Goal: Task Accomplishment & Management: Manage account settings

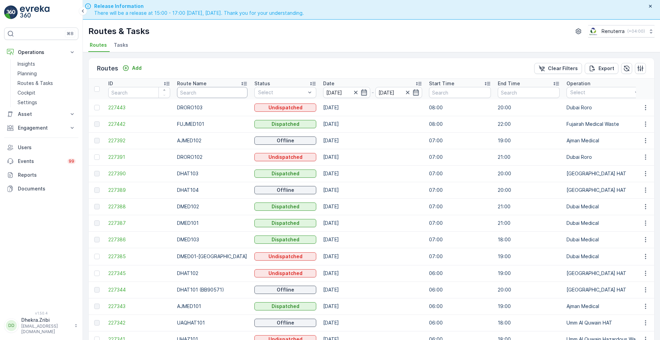
click at [192, 93] on input "text" at bounding box center [212, 92] width 71 height 11
type input "roro"
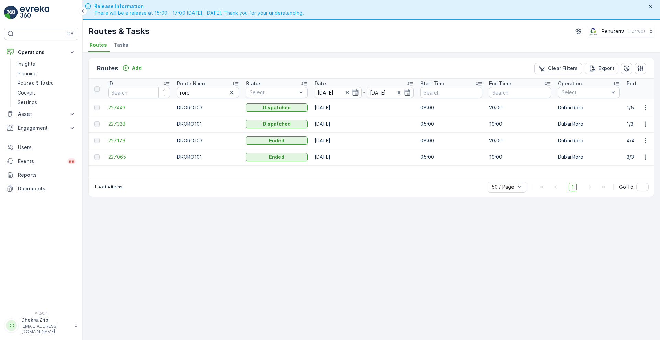
click at [116, 107] on span "227443" at bounding box center [139, 107] width 62 height 7
click at [117, 128] on td "227328" at bounding box center [139, 124] width 69 height 17
click at [116, 122] on span "227328" at bounding box center [139, 124] width 62 height 7
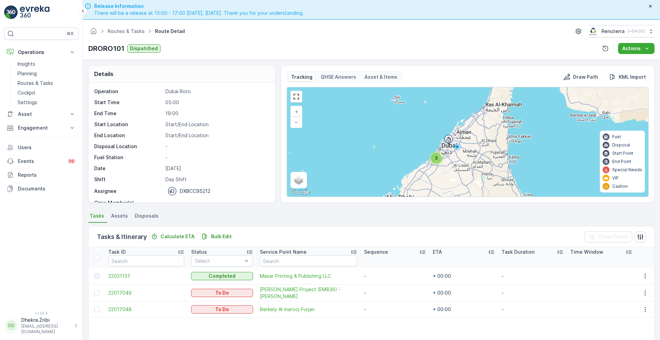
scroll to position [22, 0]
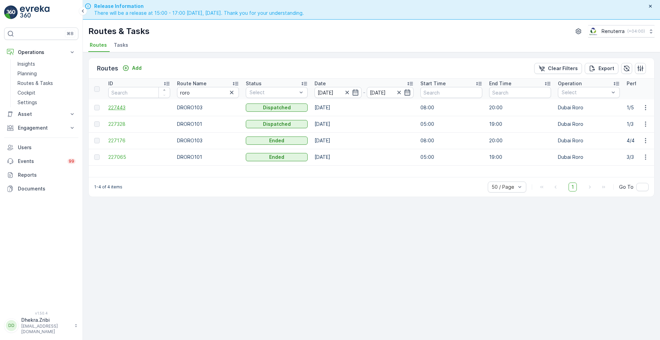
click at [124, 110] on span "227443" at bounding box center [139, 107] width 62 height 7
click at [357, 90] on icon "button" at bounding box center [356, 92] width 6 height 6
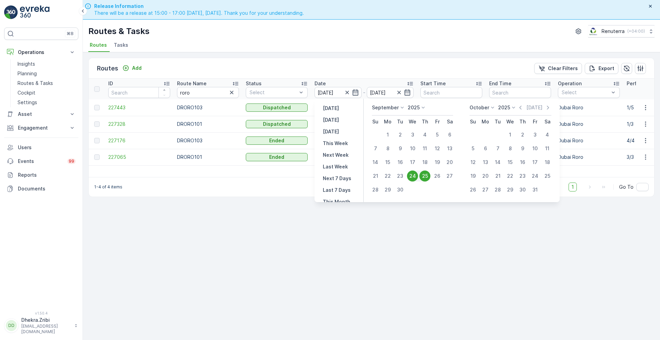
click at [426, 173] on div "25" at bounding box center [425, 176] width 11 height 11
type input "[DATE]"
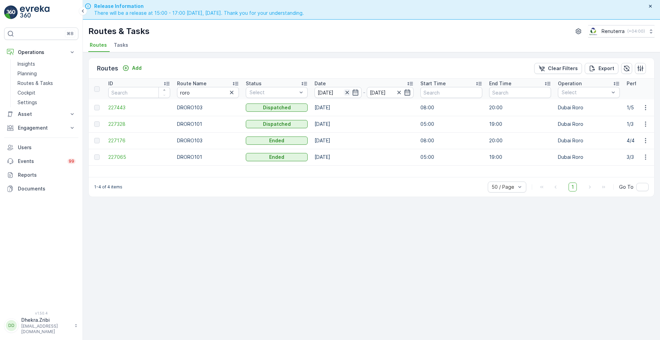
click at [347, 91] on icon "button" at bounding box center [347, 92] width 7 height 7
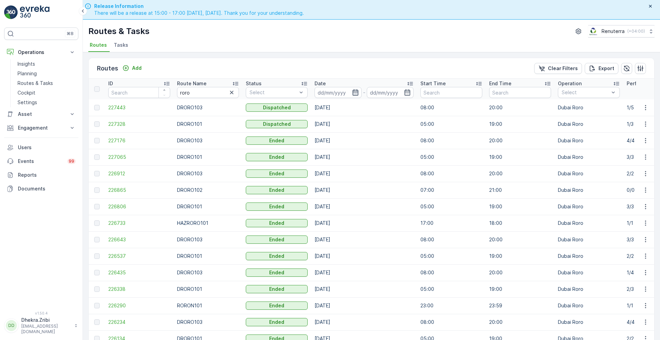
click at [357, 95] on icon "button" at bounding box center [355, 92] width 7 height 7
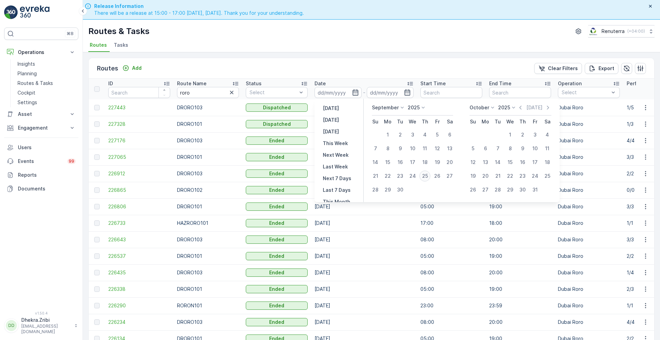
click at [424, 175] on div "25" at bounding box center [425, 176] width 11 height 11
type input "[DATE]"
click at [424, 175] on div "25" at bounding box center [425, 176] width 11 height 11
type input "[DATE]"
click at [424, 175] on div "25" at bounding box center [425, 176] width 11 height 11
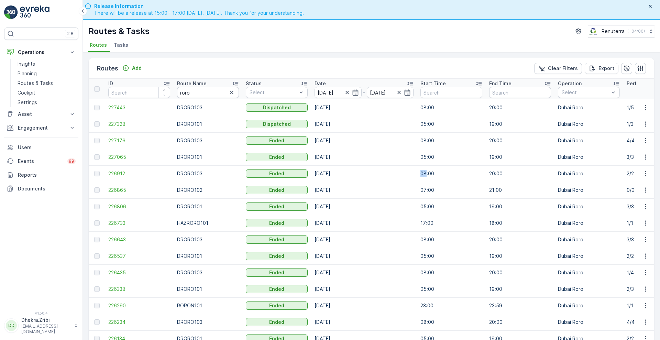
click at [424, 175] on p "08:00" at bounding box center [452, 173] width 62 height 7
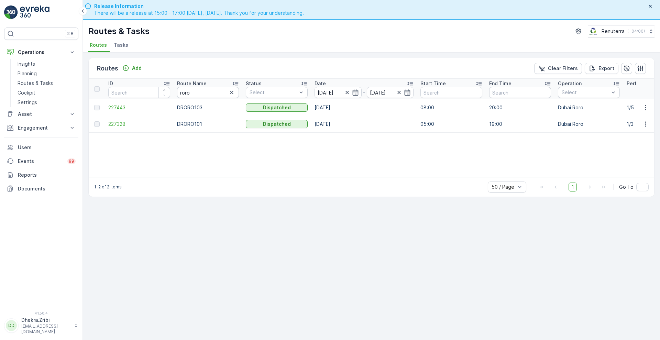
click at [118, 110] on span "227443" at bounding box center [139, 107] width 62 height 7
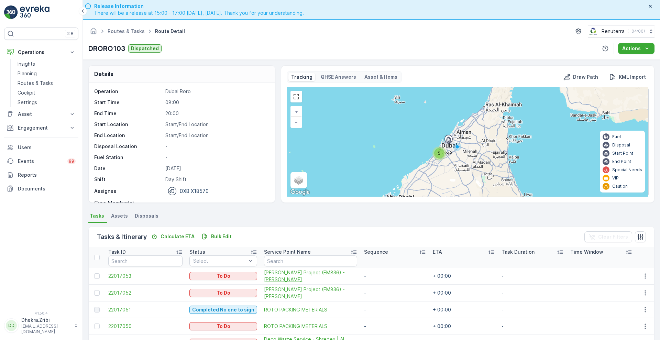
scroll to position [20, 0]
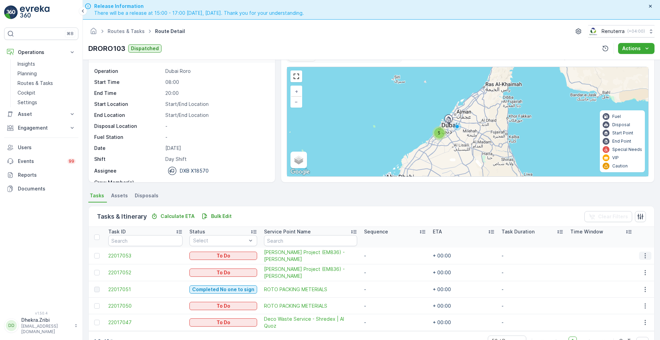
click at [645, 254] on icon "button" at bounding box center [645, 255] width 1 height 5
click at [622, 307] on span "Delete" at bounding box center [619, 307] width 16 height 7
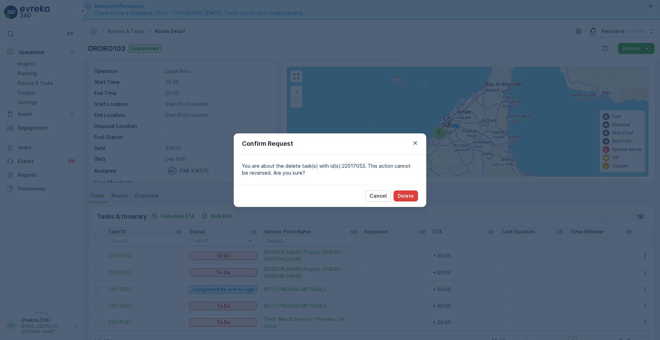
click at [412, 195] on p "Delete" at bounding box center [406, 196] width 16 height 7
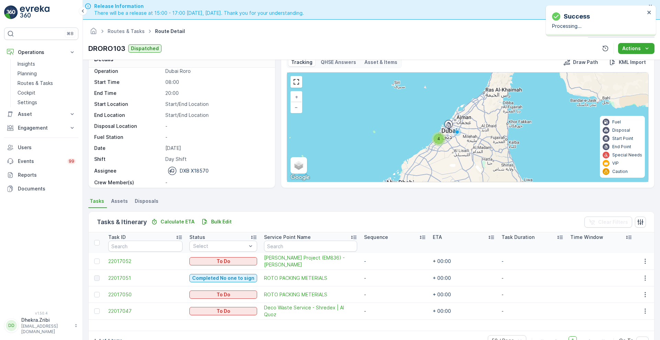
scroll to position [14, 0]
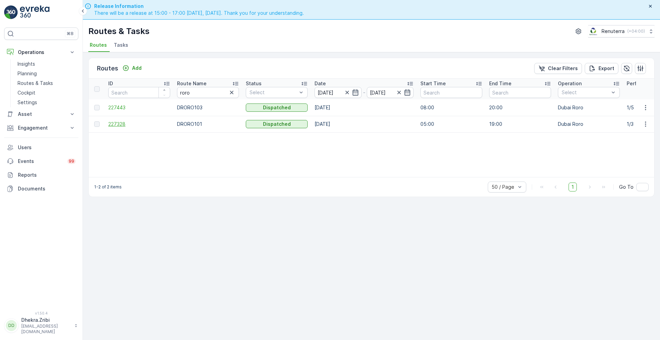
click at [112, 121] on span "227328" at bounding box center [139, 124] width 62 height 7
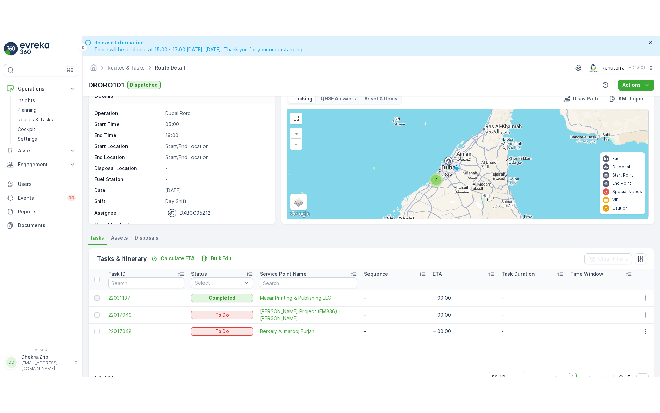
scroll to position [14, 0]
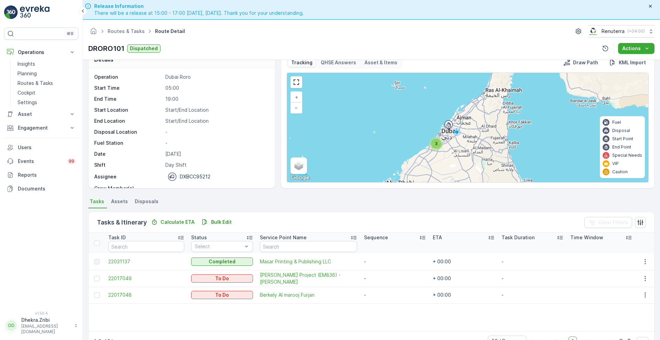
click at [434, 142] on div "3" at bounding box center [436, 144] width 10 height 10
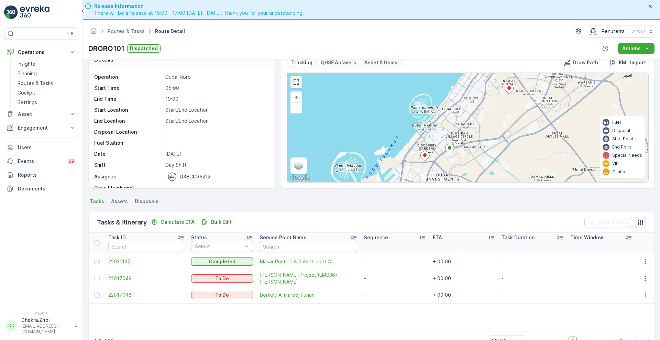
click at [291, 82] on link at bounding box center [296, 82] width 10 height 10
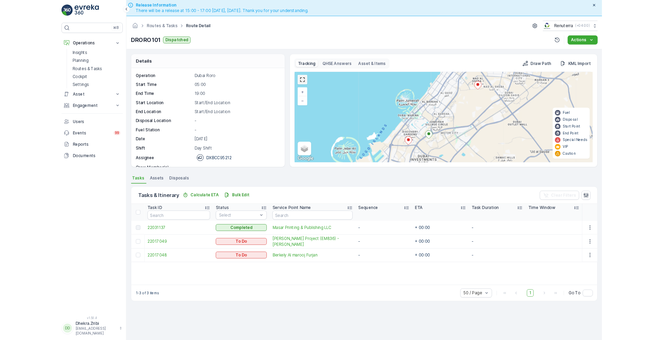
scroll to position [0, 0]
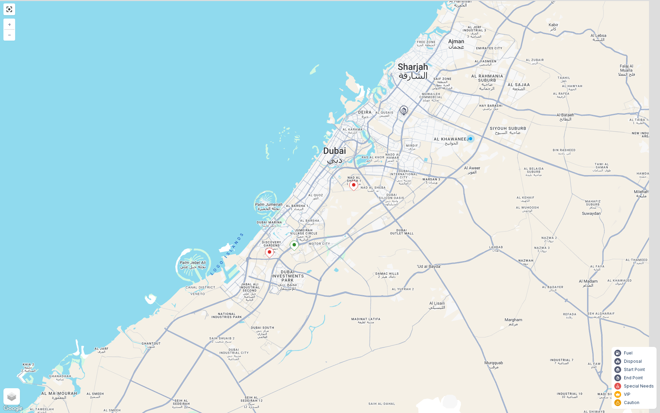
drag, startPoint x: 451, startPoint y: 145, endPoint x: 433, endPoint y: 163, distance: 25.5
click at [433, 163] on div "+ − Satellite Roadmap Terrain Hybrid Leaflet Keyboard shortcuts Map Data Map da…" at bounding box center [330, 206] width 660 height 413
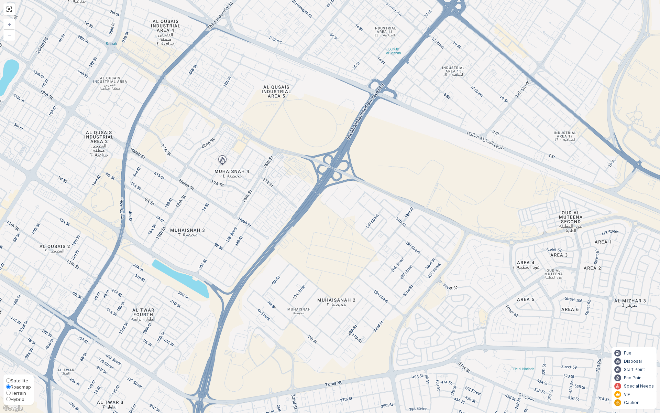
click at [15, 340] on span "Satellite" at bounding box center [20, 381] width 18 height 6
click at [11, 340] on input "Satellite" at bounding box center [8, 380] width 4 height 4
radio input "true"
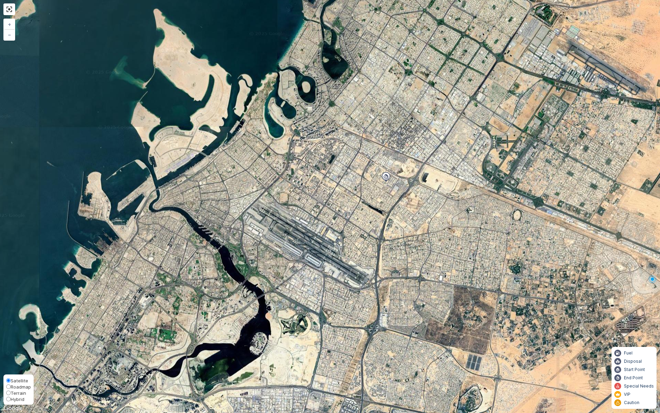
click at [21, 340] on span "Terrain" at bounding box center [18, 393] width 15 height 6
click at [11, 340] on input "Terrain" at bounding box center [8, 392] width 4 height 4
radio input "true"
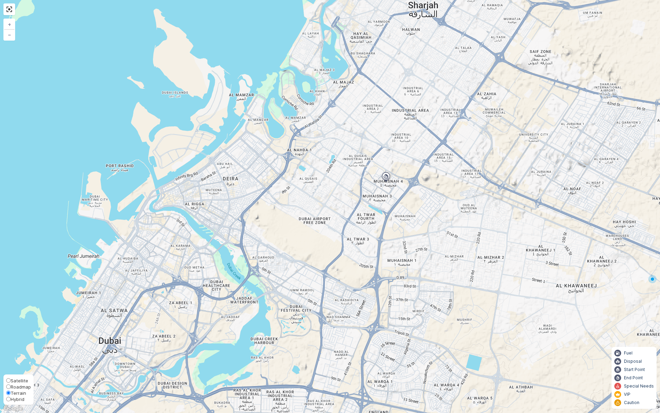
click at [19, 340] on span "Roadmap" at bounding box center [21, 387] width 20 height 6
click at [11, 340] on input "Roadmap" at bounding box center [8, 386] width 4 height 4
radio input "true"
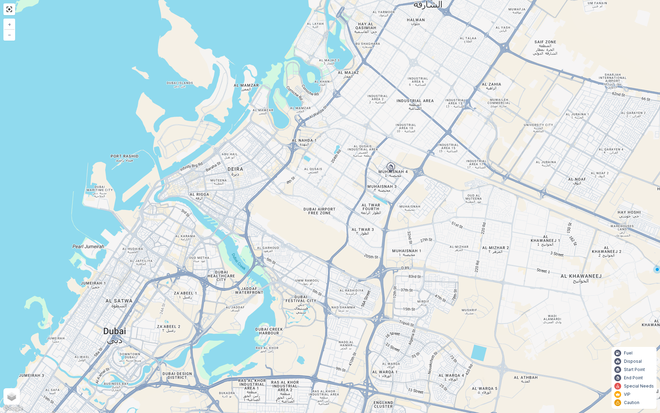
drag, startPoint x: 223, startPoint y: 279, endPoint x: 257, endPoint y: 204, distance: 82.7
click at [257, 204] on div "+ − Satellite Roadmap Terrain Hybrid Leaflet Keyboard shortcuts Map Data Map da…" at bounding box center [330, 206] width 660 height 413
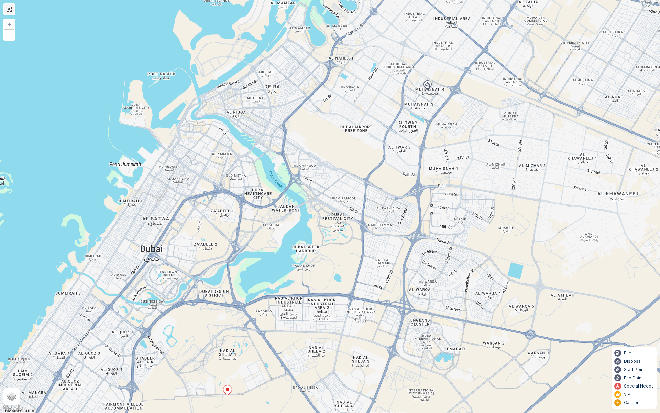
click at [10, 8] on link at bounding box center [9, 9] width 10 height 10
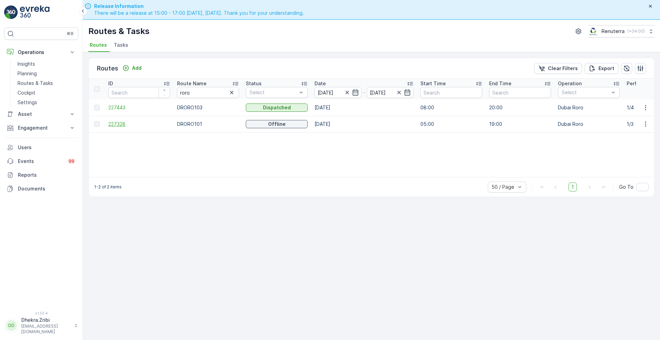
click at [121, 124] on span "227328" at bounding box center [139, 124] width 62 height 7
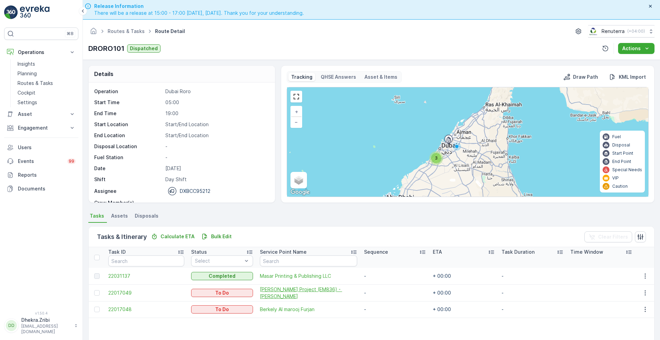
scroll to position [15, 0]
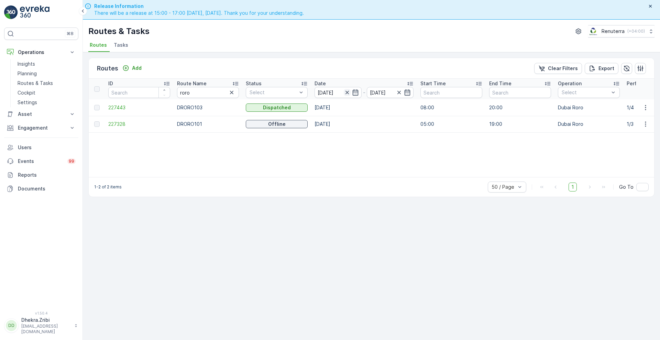
click at [347, 91] on icon "button" at bounding box center [347, 92] width 7 height 7
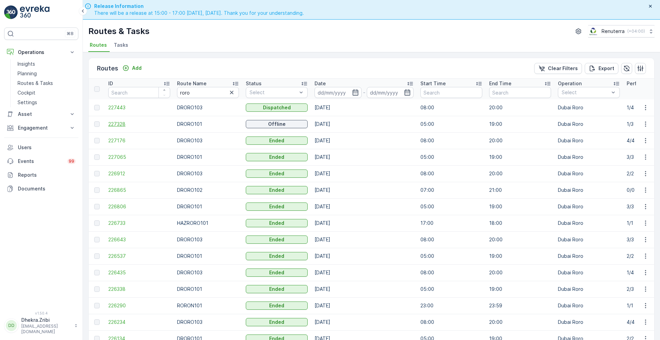
click at [121, 123] on span "227328" at bounding box center [139, 124] width 62 height 7
click at [354, 92] on icon "button" at bounding box center [356, 92] width 6 height 6
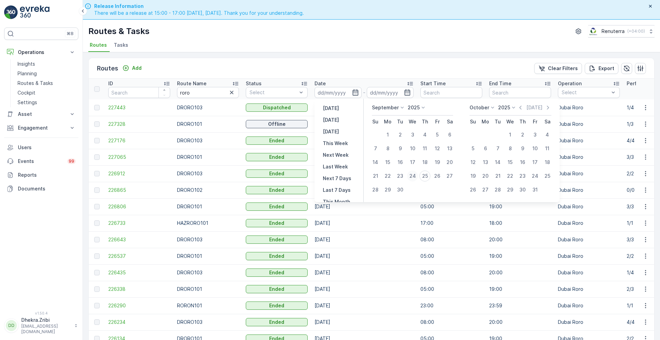
click at [415, 177] on div "24" at bounding box center [412, 176] width 11 height 11
type input "[DATE]"
click at [415, 177] on div "24" at bounding box center [412, 176] width 11 height 11
type input "[DATE]"
click at [415, 177] on div "24" at bounding box center [412, 176] width 11 height 11
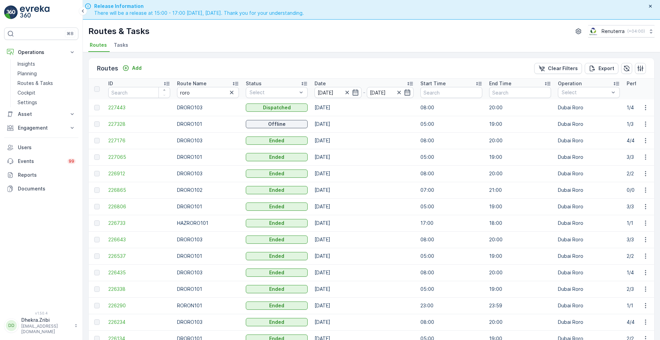
click at [415, 177] on td "[DATE]" at bounding box center [364, 173] width 106 height 17
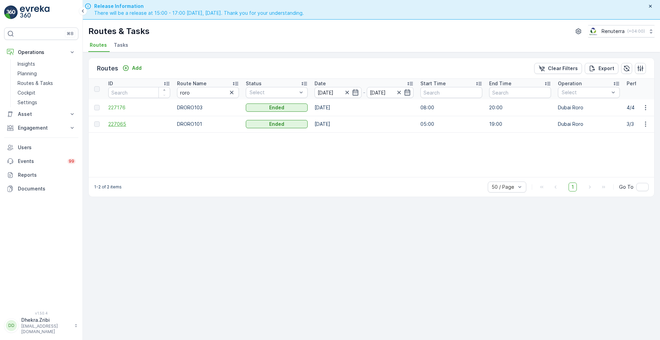
click at [114, 126] on span "227065" at bounding box center [139, 124] width 62 height 7
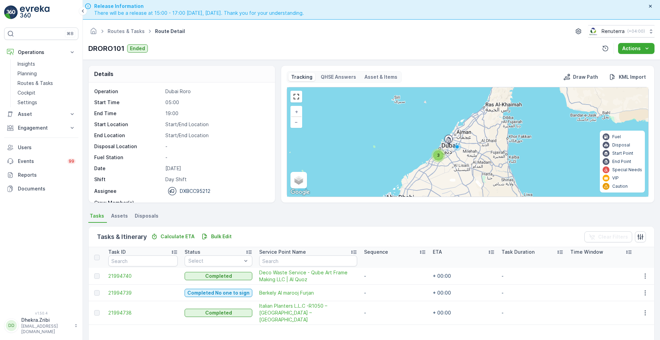
scroll to position [15, 0]
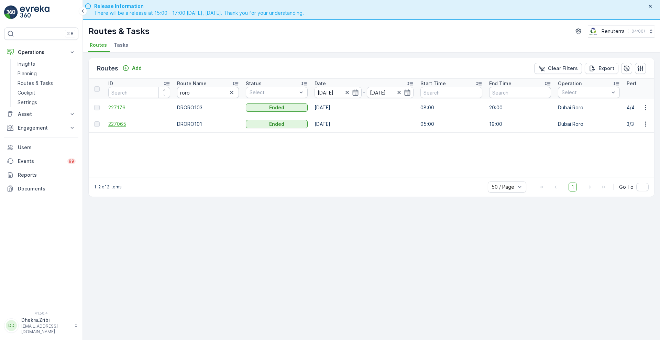
click at [120, 123] on span "227065" at bounding box center [139, 124] width 62 height 7
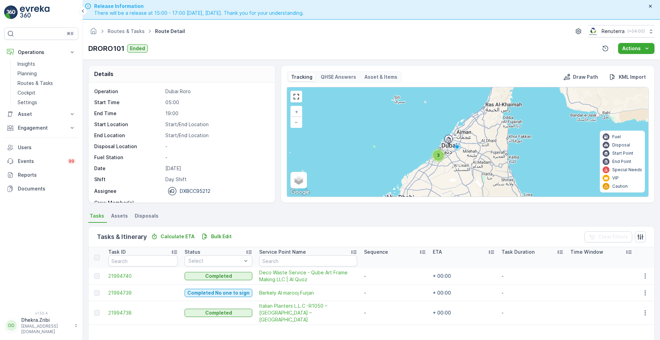
scroll to position [22, 0]
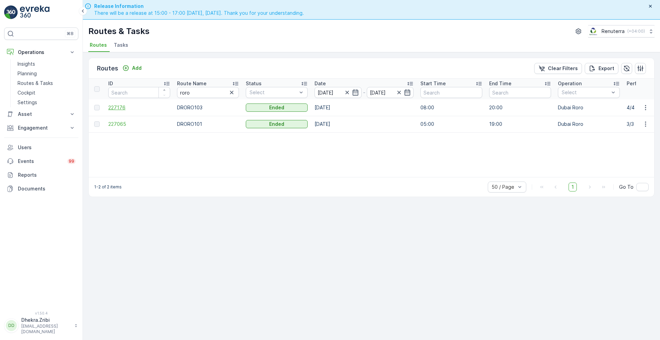
click at [113, 107] on span "227176" at bounding box center [139, 107] width 62 height 7
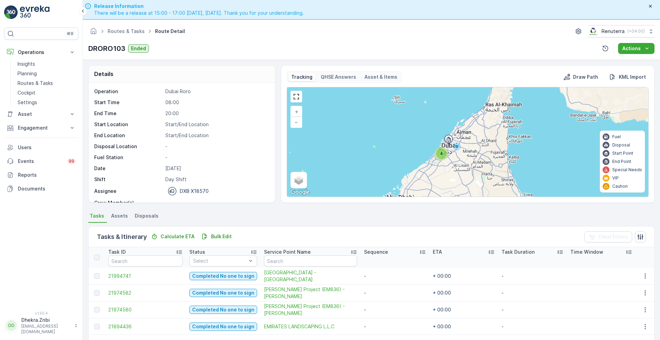
scroll to position [15, 0]
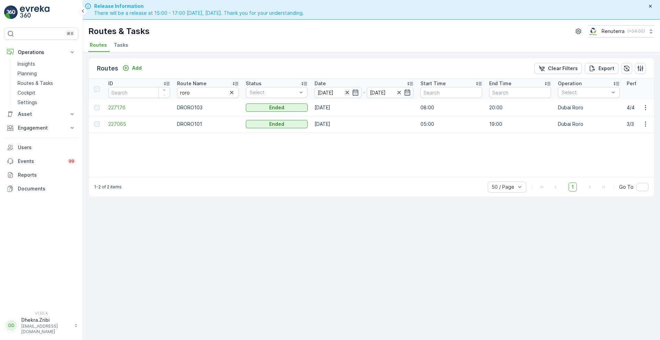
click at [346, 91] on icon "button" at bounding box center [346, 92] width 3 height 3
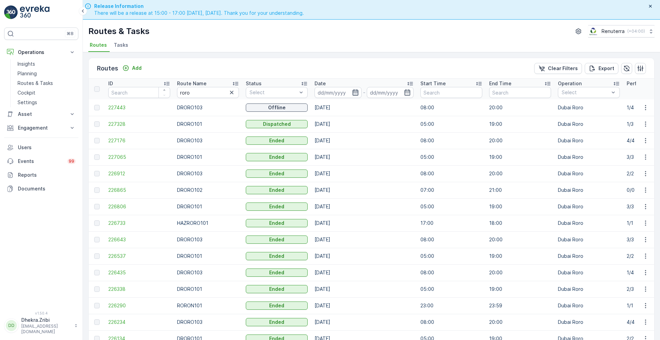
click at [356, 92] on icon "button" at bounding box center [356, 92] width 6 height 6
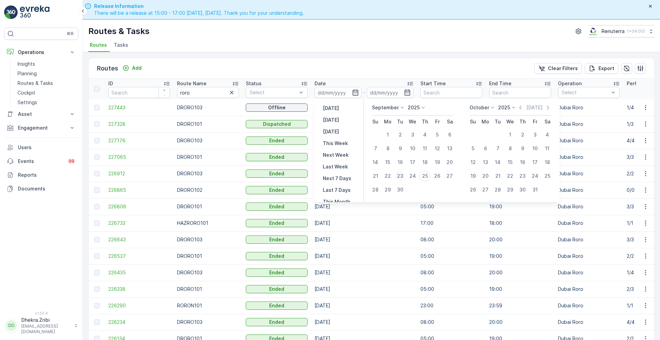
click at [400, 176] on div "23" at bounding box center [400, 176] width 11 height 11
type input "[DATE]"
click at [400, 176] on div "23" at bounding box center [400, 176] width 11 height 11
type input "[DATE]"
click at [400, 176] on div "23" at bounding box center [400, 176] width 11 height 11
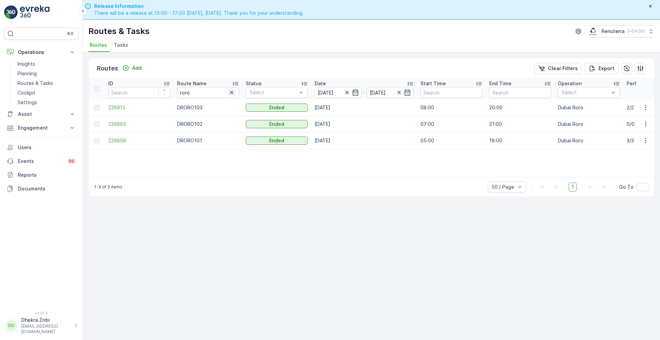
click at [231, 95] on icon "button" at bounding box center [231, 92] width 7 height 7
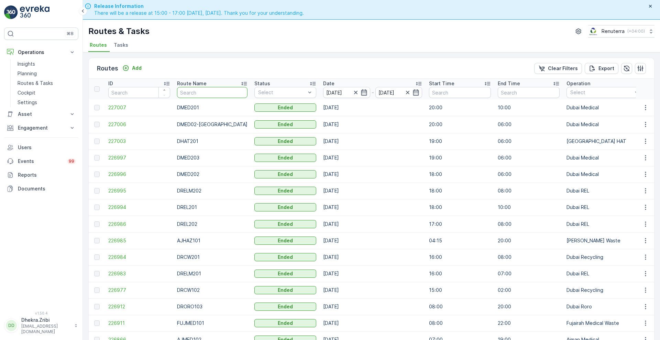
click at [218, 93] on input "text" at bounding box center [212, 92] width 71 height 11
type input "roro"
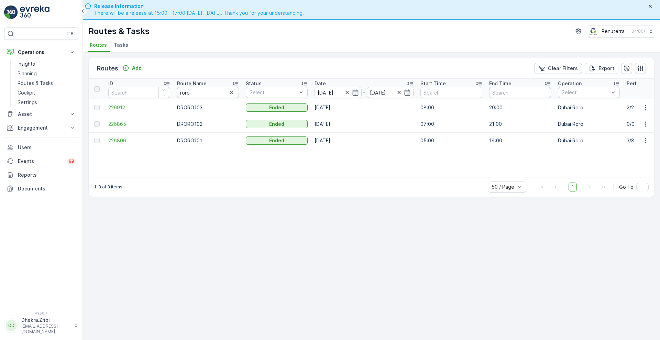
click at [120, 110] on span "226912" at bounding box center [139, 107] width 62 height 7
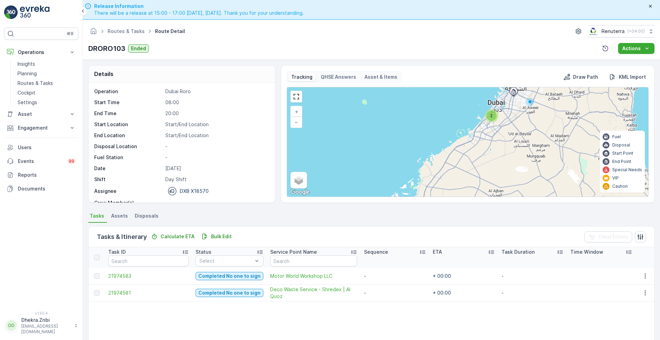
click at [493, 116] on div "2" at bounding box center [492, 116] width 10 height 10
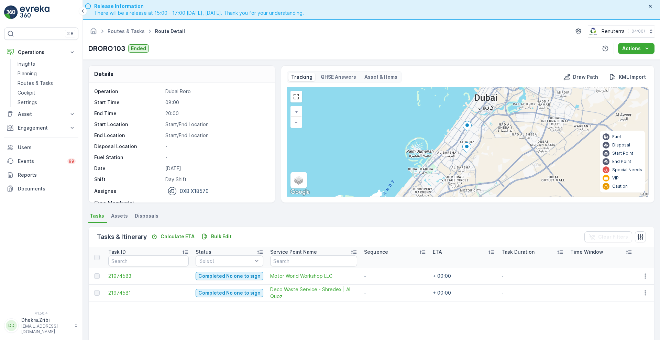
scroll to position [22, 0]
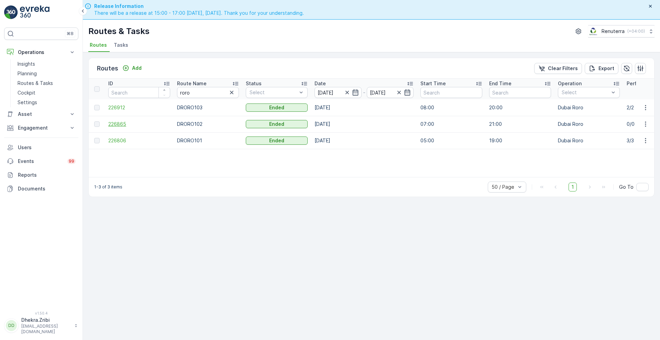
click at [118, 125] on span "226865" at bounding box center [139, 124] width 62 height 7
click at [120, 139] on span "226806" at bounding box center [139, 140] width 62 height 7
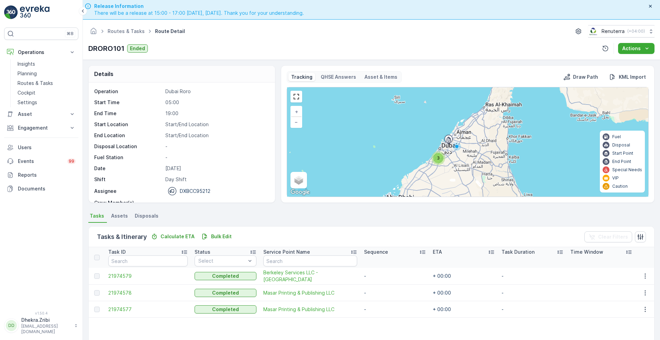
scroll to position [15, 0]
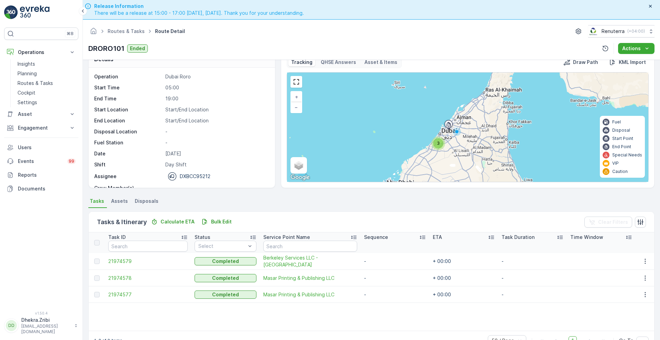
click at [437, 141] on span "3" at bounding box center [438, 143] width 3 height 5
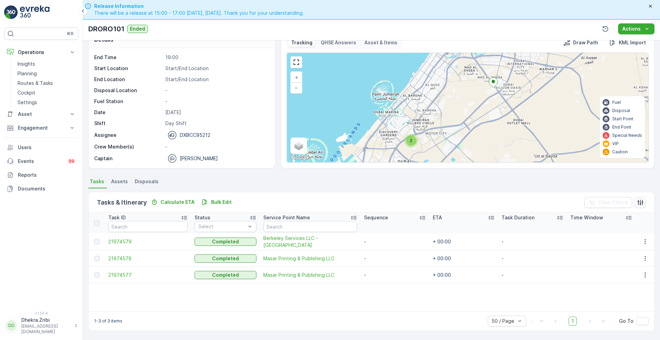
scroll to position [0, 0]
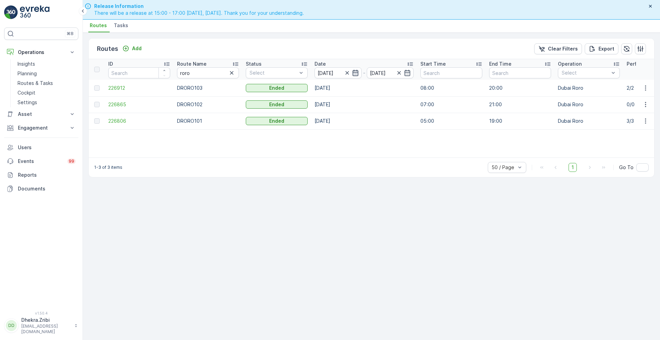
click at [352, 71] on icon "button" at bounding box center [355, 72] width 7 height 7
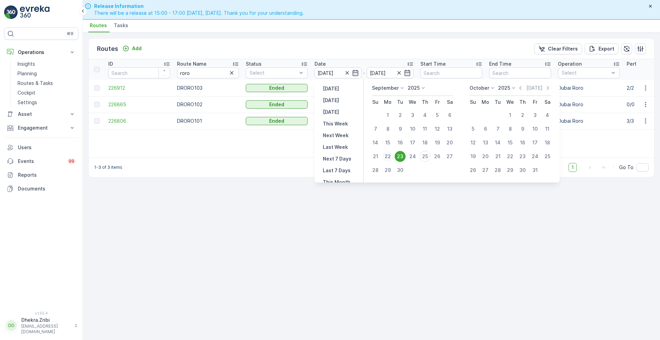
click at [387, 156] on div "22" at bounding box center [387, 156] width 11 height 11
type input "[DATE]"
click at [387, 156] on div "22" at bounding box center [387, 156] width 11 height 11
type input "[DATE]"
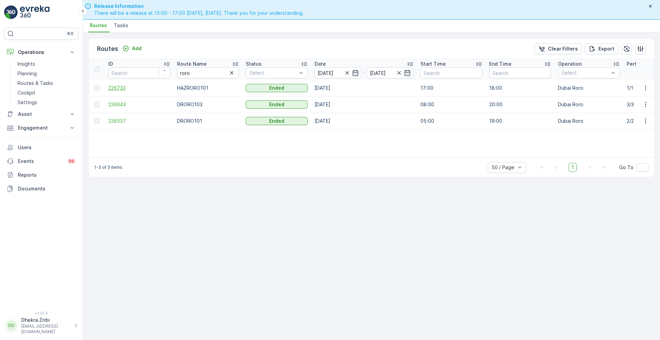
click at [117, 87] on span "226733" at bounding box center [139, 88] width 62 height 7
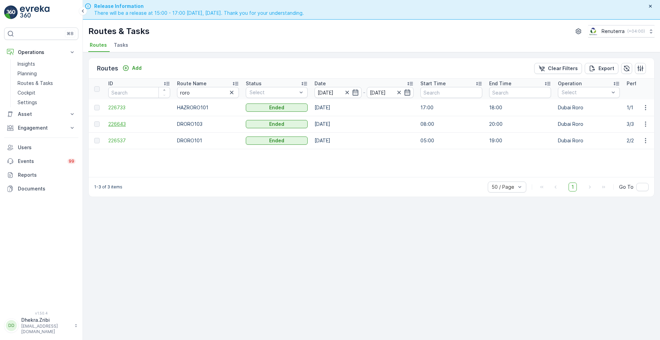
click at [117, 123] on span "226643" at bounding box center [139, 124] width 62 height 7
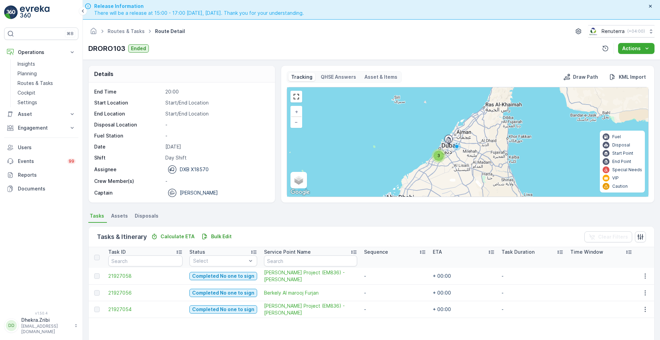
scroll to position [21, 0]
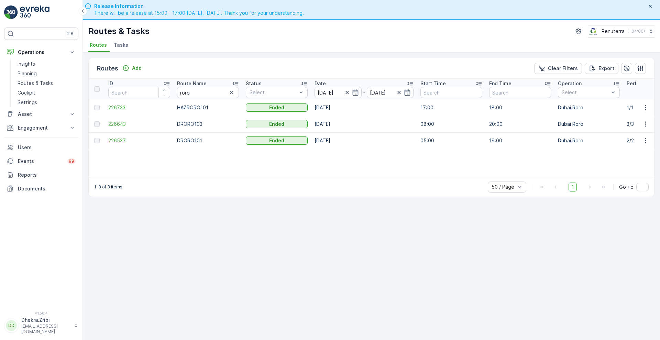
click at [116, 139] on span "226537" at bounding box center [139, 140] width 62 height 7
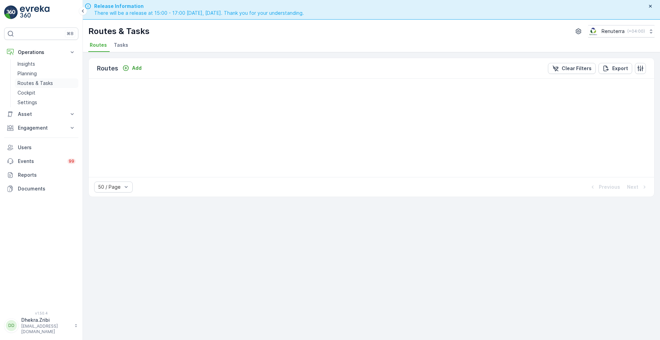
click at [26, 82] on p "Routes & Tasks" at bounding box center [35, 83] width 35 height 7
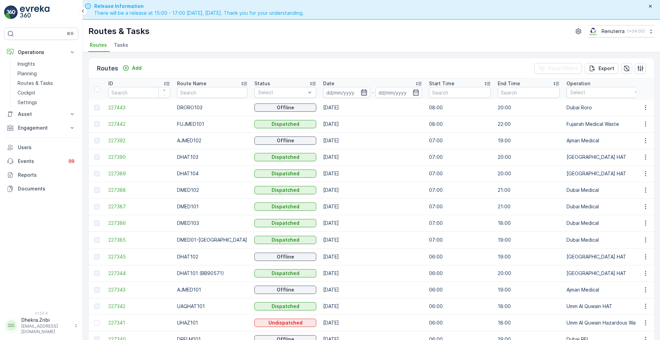
click at [361, 90] on icon "button" at bounding box center [364, 92] width 7 height 7
click at [206, 91] on input "text" at bounding box center [212, 92] width 71 height 11
type input "hat"
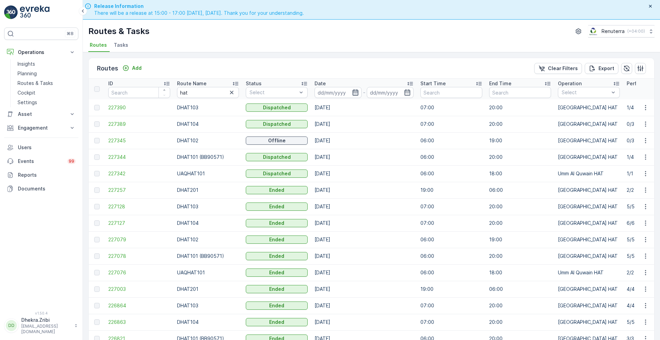
click at [353, 91] on icon "button" at bounding box center [356, 92] width 6 height 6
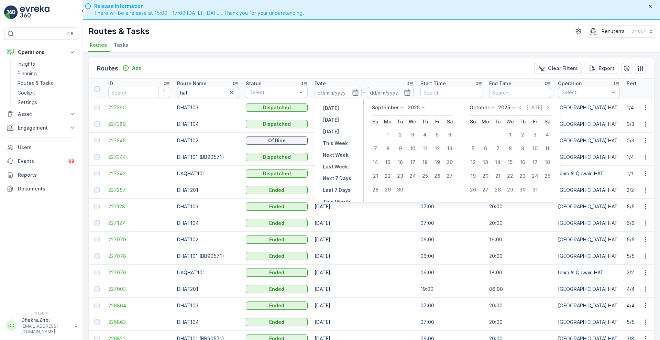
click at [430, 174] on div "25" at bounding box center [425, 176] width 11 height 11
type input "[DATE]"
click at [430, 174] on div "25" at bounding box center [425, 176] width 11 height 11
type input "[DATE]"
click at [430, 174] on div "25" at bounding box center [425, 176] width 11 height 11
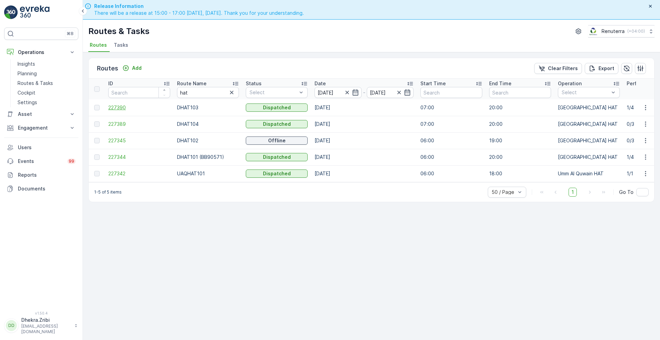
click at [114, 108] on span "227390" at bounding box center [139, 107] width 62 height 7
click at [123, 126] on span "227389" at bounding box center [139, 124] width 62 height 7
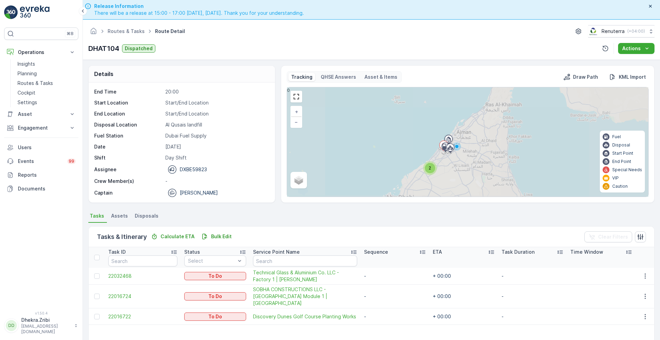
scroll to position [21, 0]
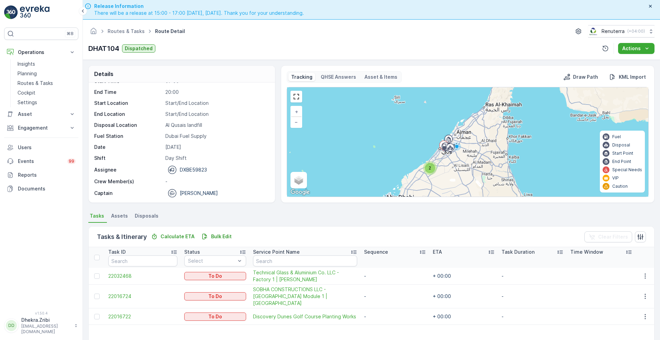
click at [430, 167] on span "2" at bounding box center [430, 167] width 2 height 5
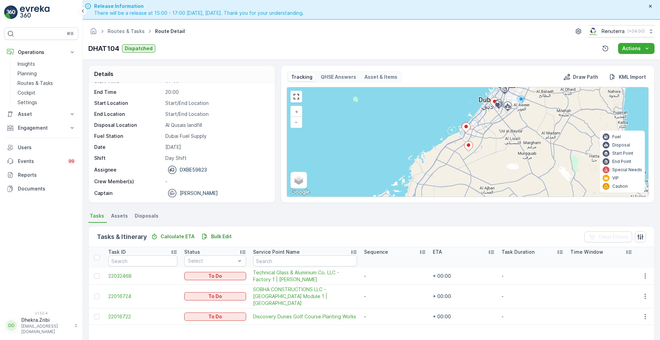
scroll to position [22, 0]
drag, startPoint x: 246, startPoint y: 291, endPoint x: 209, endPoint y: 270, distance: 41.9
click at [246, 291] on td "To Do" at bounding box center [215, 297] width 69 height 24
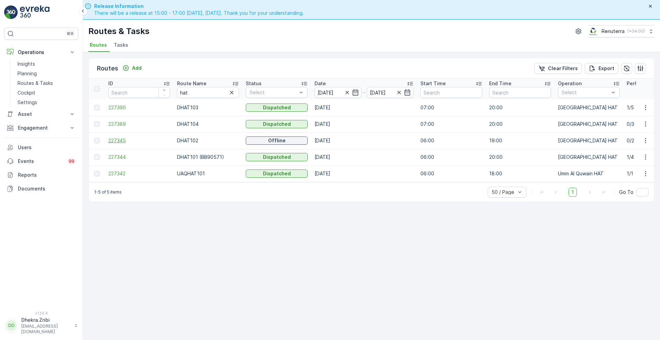
click at [118, 140] on span "227345" at bounding box center [139, 140] width 62 height 7
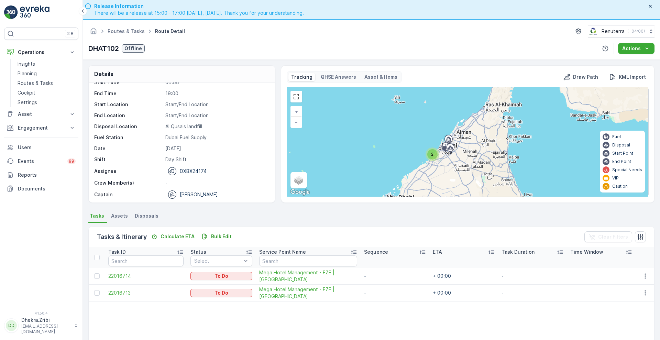
scroll to position [20, 0]
click at [91, 206] on div "Details Operation [GEOGRAPHIC_DATA] HAT Start Time 06:00 End Time 19:00 Start L…" at bounding box center [371, 210] width 577 height 300
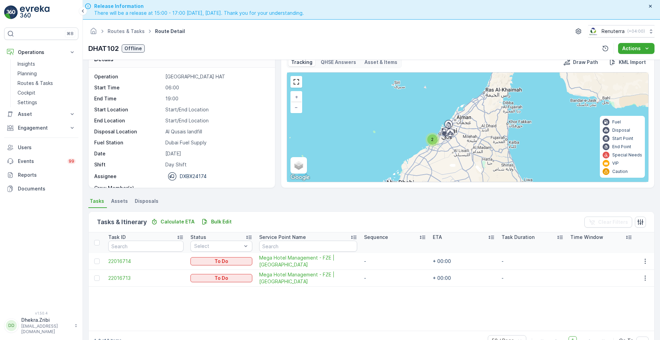
scroll to position [15, 0]
click at [119, 202] on span "Assets" at bounding box center [119, 201] width 17 height 7
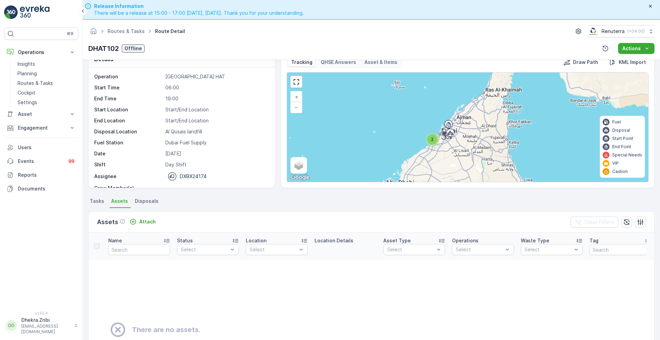
click at [152, 198] on span "Disposals" at bounding box center [147, 201] width 24 height 7
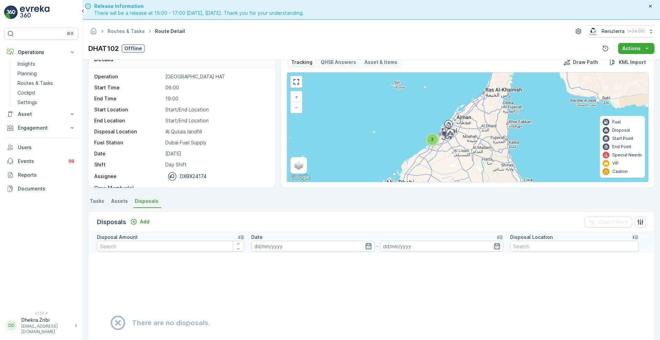
click at [94, 199] on span "Tasks" at bounding box center [97, 201] width 14 height 7
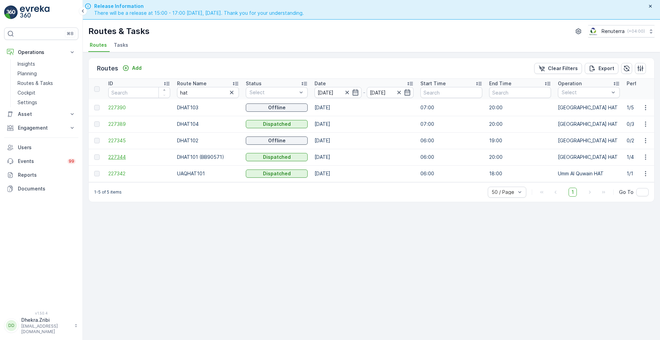
click at [117, 159] on span "227344" at bounding box center [139, 157] width 62 height 7
click at [119, 171] on span "227342" at bounding box center [139, 173] width 62 height 7
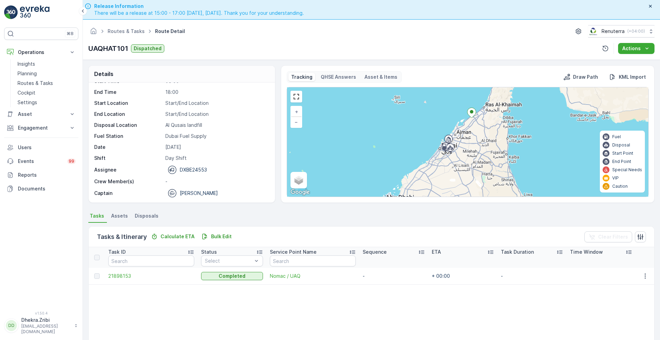
scroll to position [21, 0]
click at [124, 273] on span "21898153" at bounding box center [151, 276] width 86 height 7
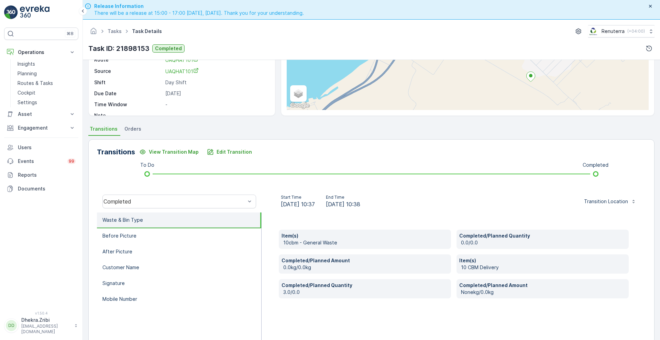
scroll to position [86, 0]
click at [119, 239] on p "Before Picture" at bounding box center [119, 236] width 34 height 7
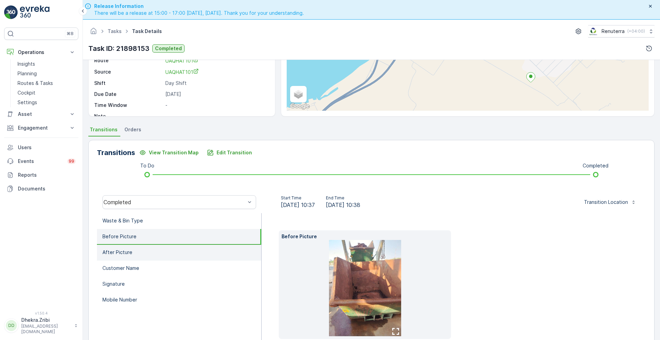
click at [115, 254] on p "After Picture" at bounding box center [117, 252] width 30 height 7
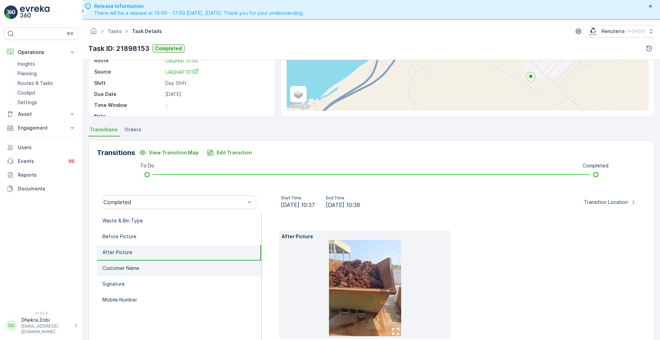
click at [119, 265] on p "Customer Name" at bounding box center [120, 268] width 37 height 7
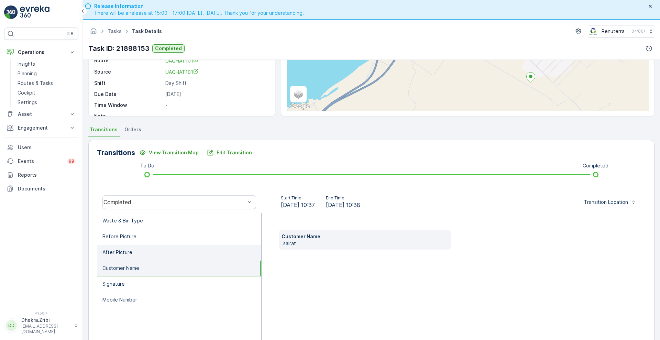
click at [122, 251] on p "After Picture" at bounding box center [117, 252] width 30 height 7
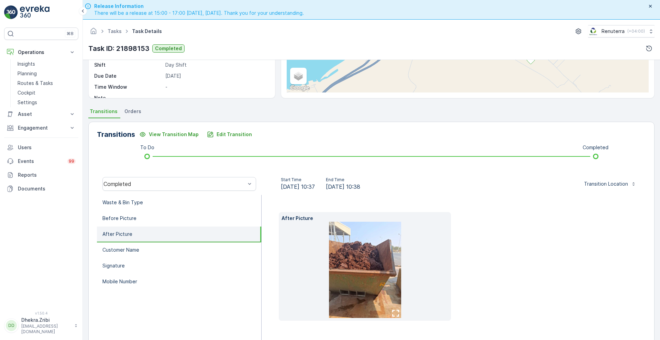
scroll to position [104, 0]
click at [152, 219] on li "Before Picture" at bounding box center [179, 219] width 164 height 16
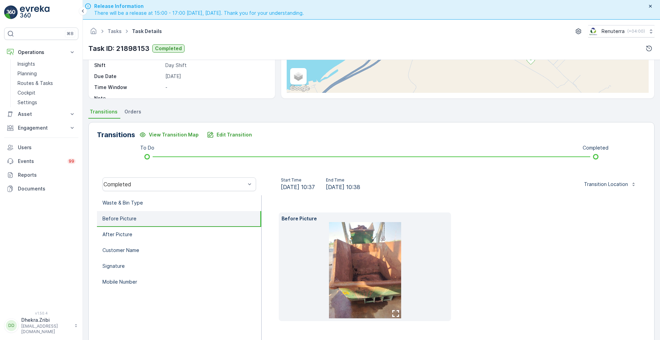
scroll to position [94, 0]
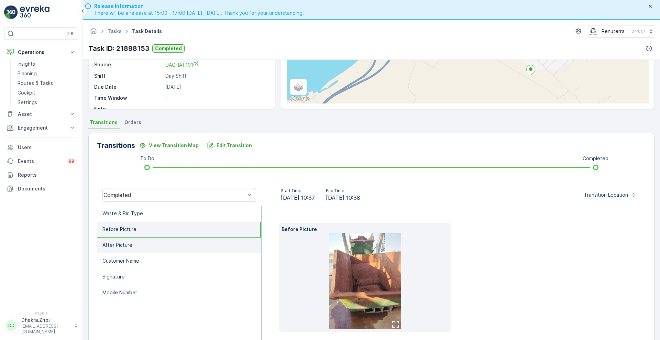
click at [130, 248] on p "After Picture" at bounding box center [117, 245] width 30 height 7
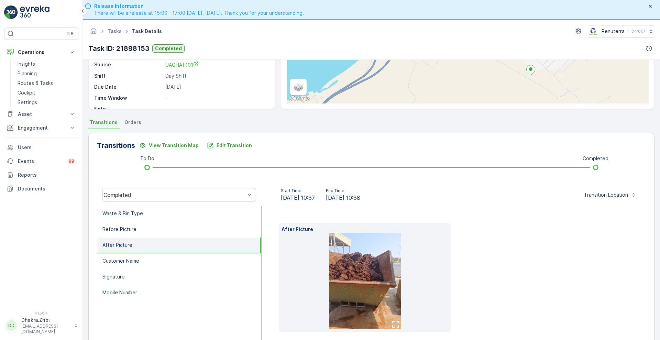
click at [394, 327] on icon "button" at bounding box center [395, 324] width 7 height 7
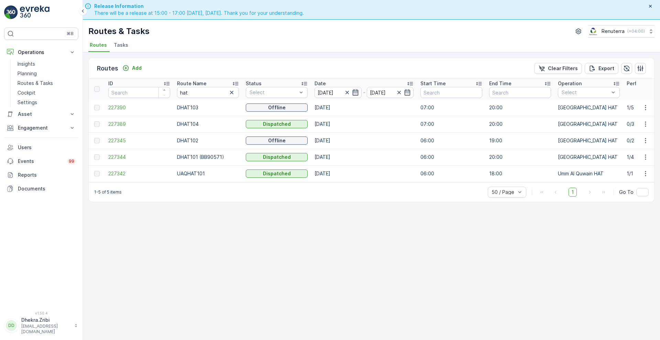
click at [358, 91] on icon "button" at bounding box center [356, 92] width 6 height 6
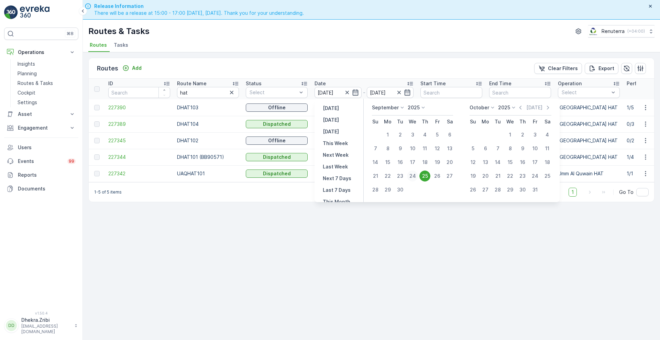
click at [413, 173] on div "24" at bounding box center [412, 176] width 11 height 11
type input "[DATE]"
click at [413, 173] on div "24" at bounding box center [412, 176] width 11 height 11
type input "[DATE]"
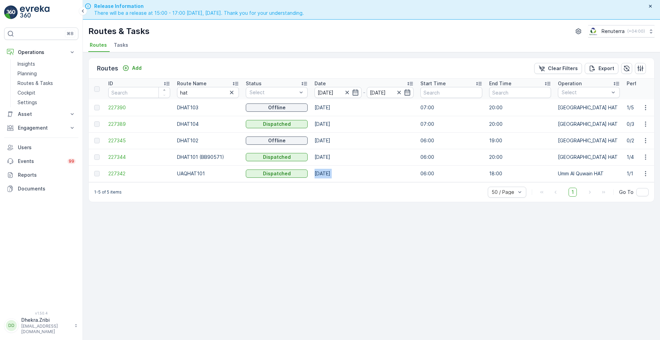
click at [413, 173] on td "[DATE]" at bounding box center [364, 173] width 106 height 17
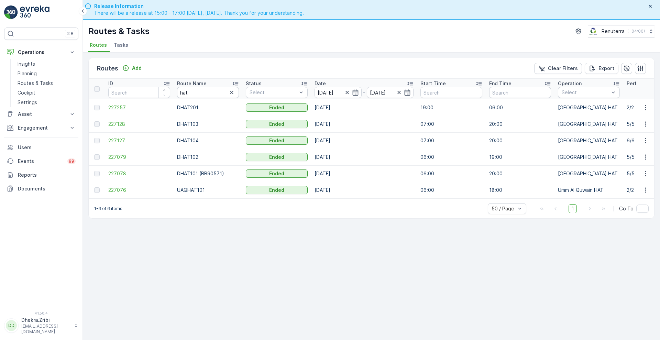
click at [118, 106] on span "227257" at bounding box center [139, 107] width 62 height 7
click at [116, 124] on span "227128" at bounding box center [139, 124] width 62 height 7
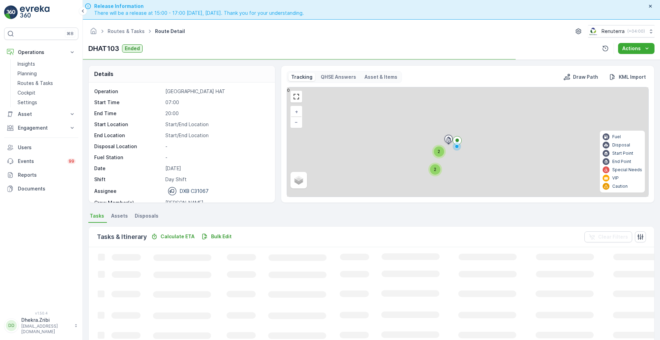
scroll to position [22, 0]
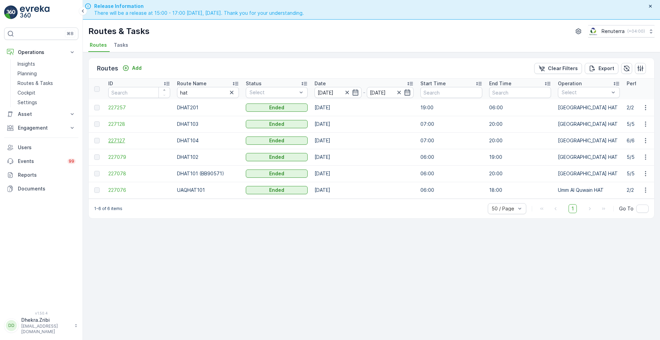
click at [128, 138] on span "227127" at bounding box center [139, 140] width 62 height 7
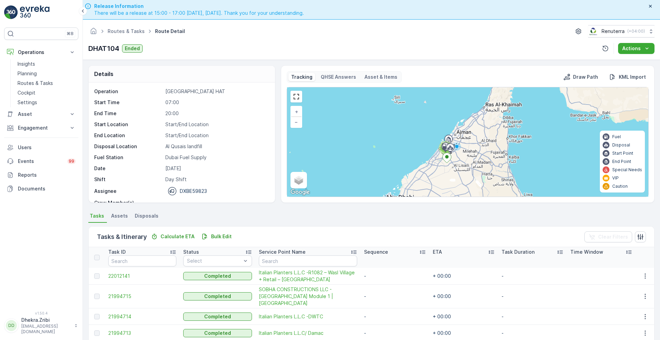
scroll to position [37, 0]
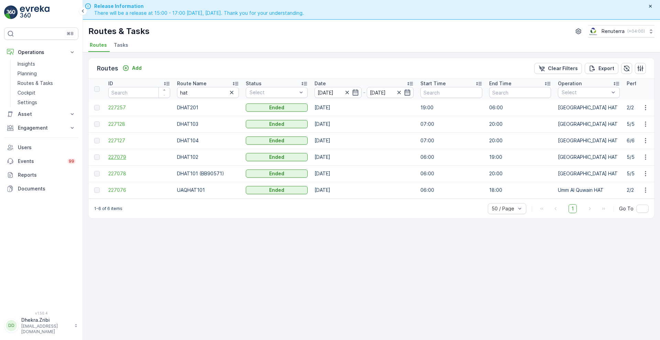
click at [116, 156] on span "227079" at bounding box center [139, 157] width 62 height 7
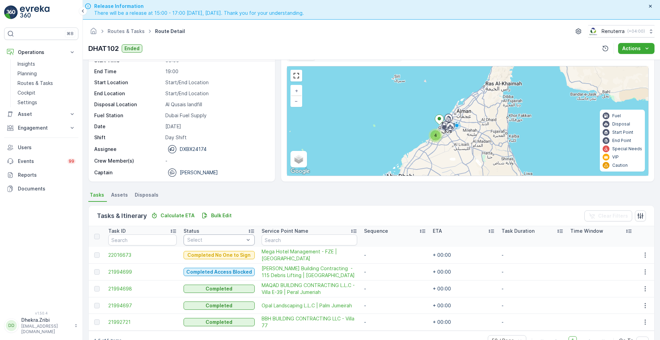
scroll to position [21, 0]
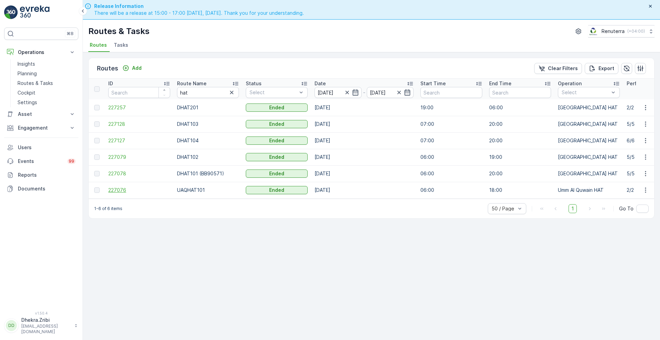
click at [119, 188] on span "227076" at bounding box center [139, 190] width 62 height 7
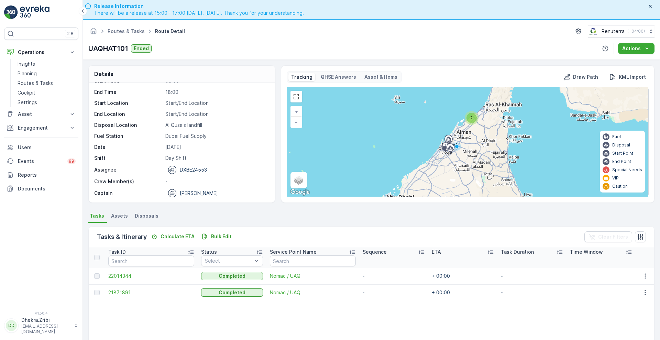
scroll to position [15, 0]
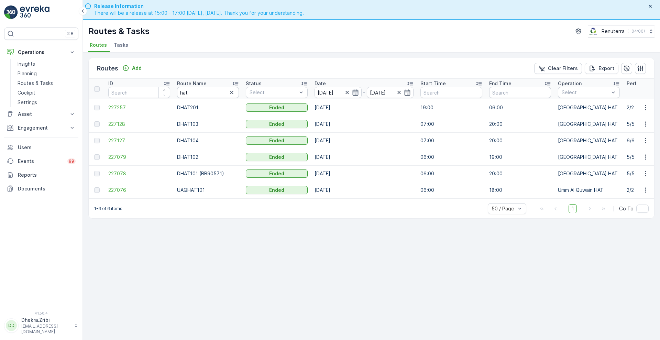
click at [357, 90] on icon "button" at bounding box center [356, 92] width 6 height 6
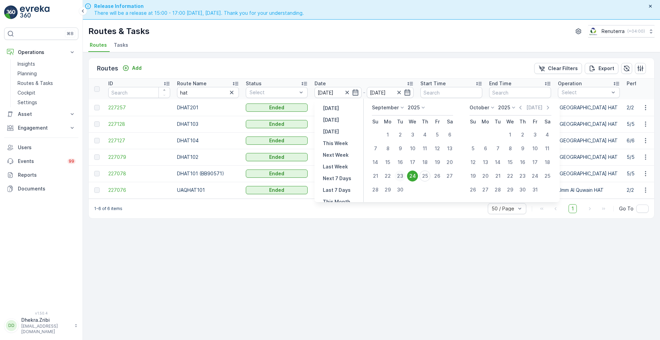
click at [403, 173] on div "23" at bounding box center [400, 176] width 11 height 11
type input "[DATE]"
click at [403, 173] on div "23" at bounding box center [400, 176] width 11 height 11
type input "[DATE]"
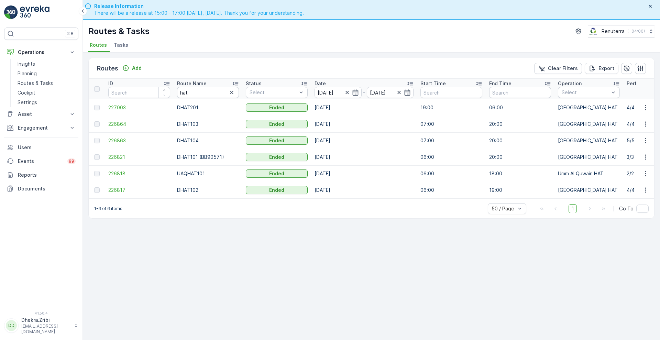
click at [123, 104] on span "227003" at bounding box center [139, 107] width 62 height 7
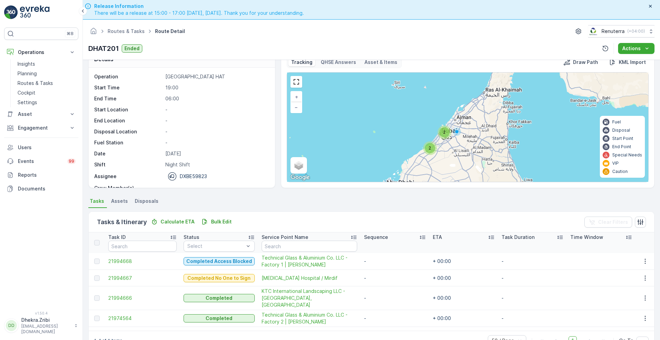
scroll to position [14, 0]
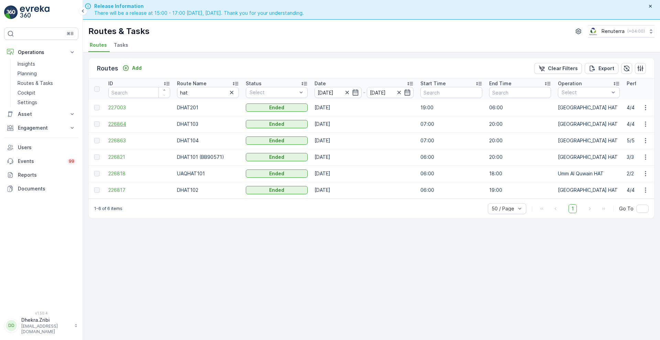
click at [120, 124] on span "226864" at bounding box center [139, 124] width 62 height 7
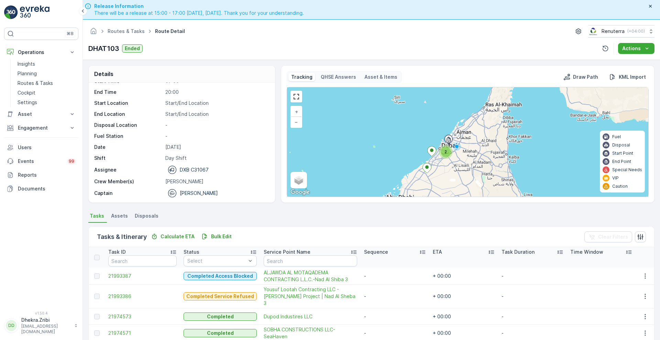
scroll to position [15, 0]
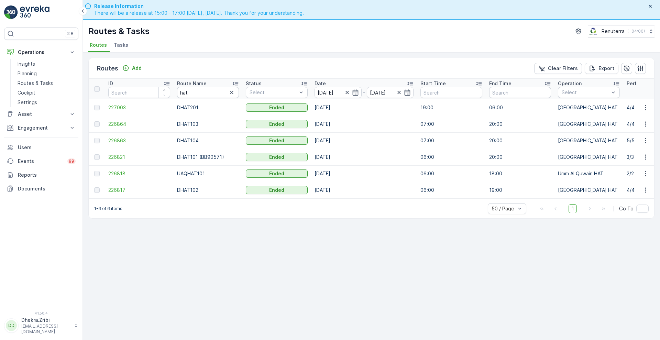
click at [120, 139] on span "226863" at bounding box center [139, 140] width 62 height 7
click at [119, 154] on span "226821" at bounding box center [139, 157] width 62 height 7
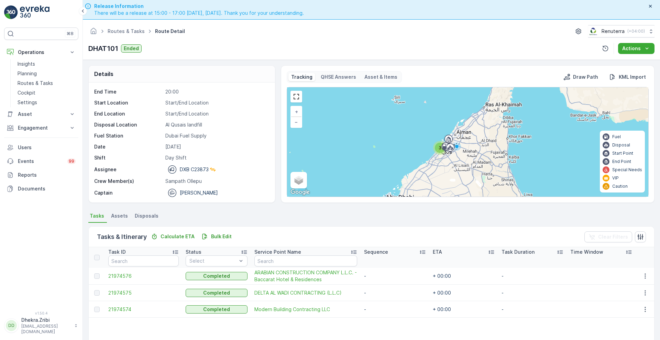
scroll to position [15, 0]
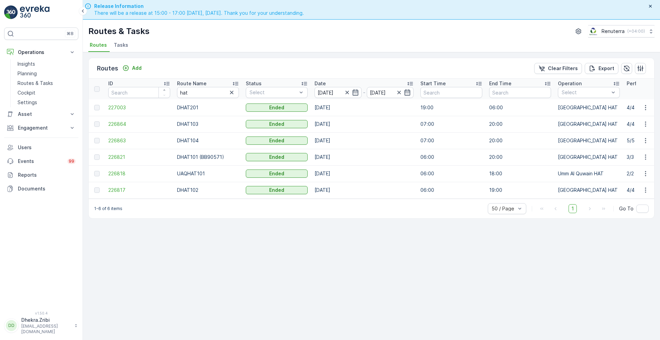
click at [108, 191] on td "226817" at bounding box center [139, 190] width 69 height 17
click at [115, 191] on span "226817" at bounding box center [139, 190] width 62 height 7
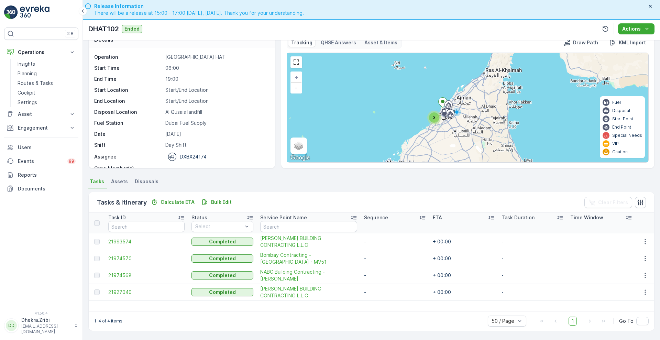
scroll to position [19, 0]
click at [121, 240] on span "21993574" at bounding box center [146, 242] width 76 height 7
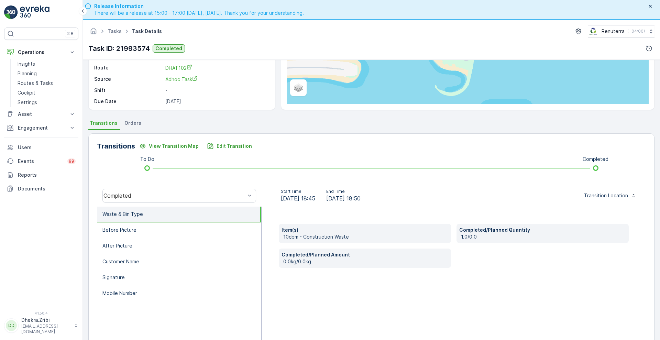
scroll to position [90, 0]
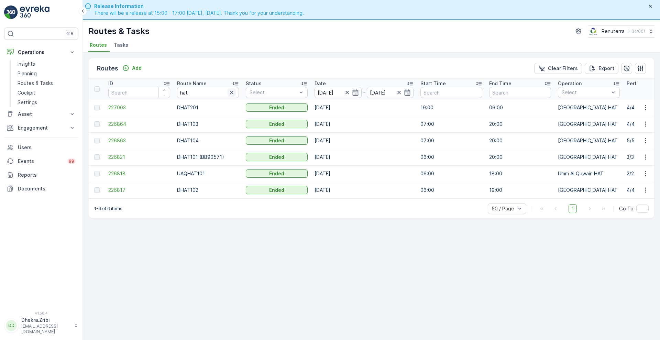
click at [231, 93] on icon "button" at bounding box center [231, 92] width 7 height 7
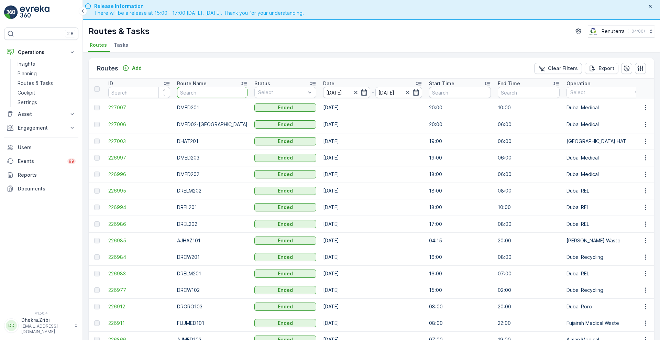
click at [231, 93] on input "text" at bounding box center [212, 92] width 71 height 11
type input "roro"
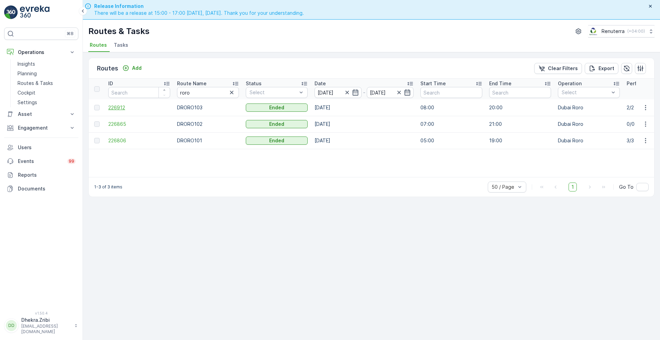
click at [115, 107] on span "226912" at bounding box center [139, 107] width 62 height 7
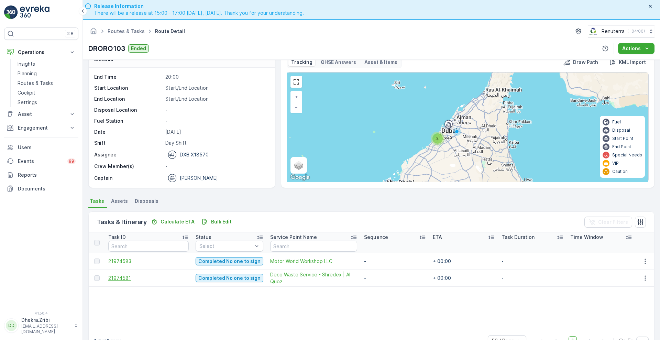
scroll to position [14, 0]
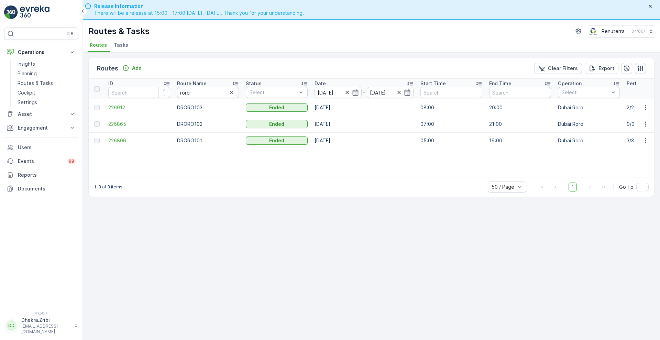
click at [124, 120] on td "226865" at bounding box center [139, 124] width 69 height 17
click at [119, 124] on span "226865" at bounding box center [139, 124] width 62 height 7
click at [120, 143] on span "226806" at bounding box center [139, 140] width 62 height 7
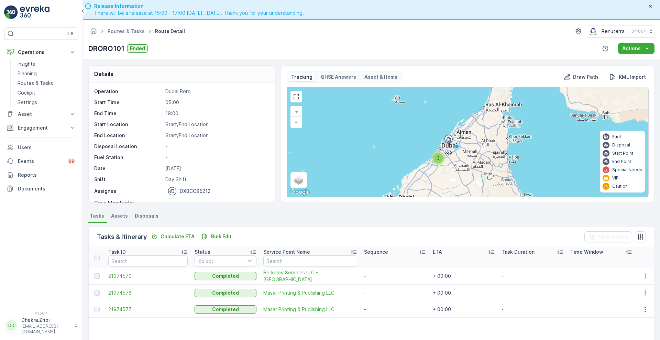
scroll to position [22, 0]
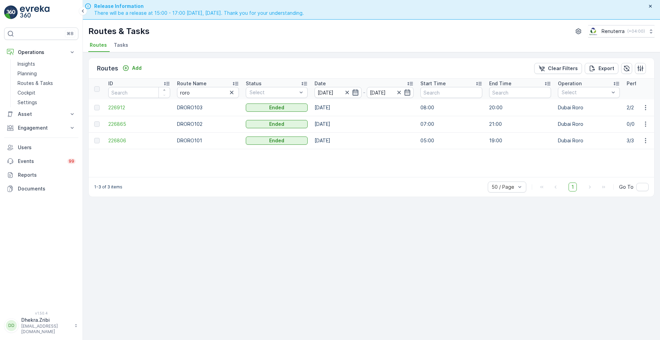
click at [355, 95] on icon "button" at bounding box center [355, 92] width 7 height 7
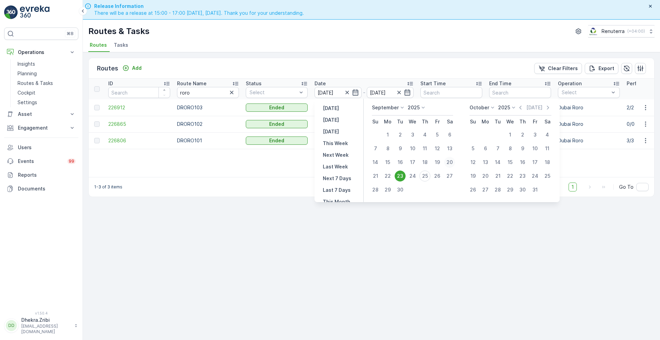
click at [449, 162] on div "20" at bounding box center [449, 162] width 11 height 11
type input "[DATE]"
click at [449, 162] on div "20" at bounding box center [449, 162] width 11 height 11
type input "[DATE]"
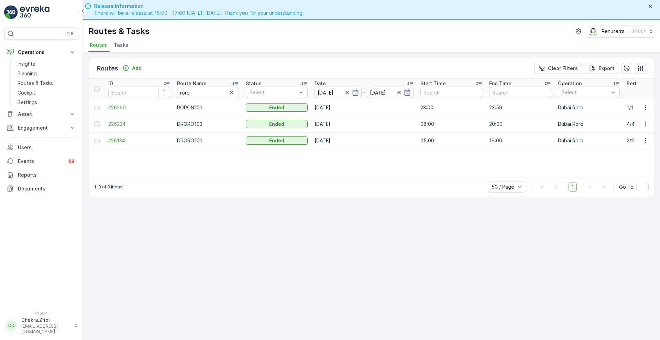
click at [405, 91] on icon "button" at bounding box center [408, 92] width 6 height 6
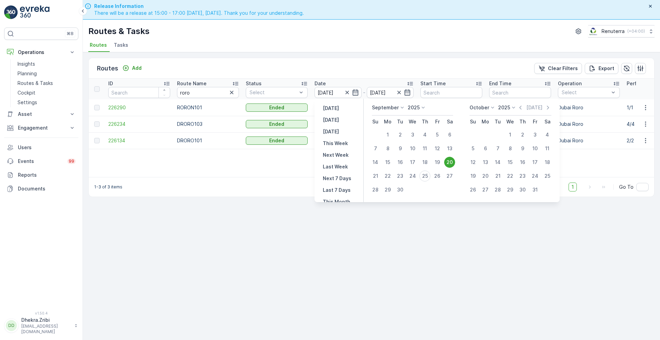
click at [450, 165] on div "20" at bounding box center [449, 162] width 11 height 11
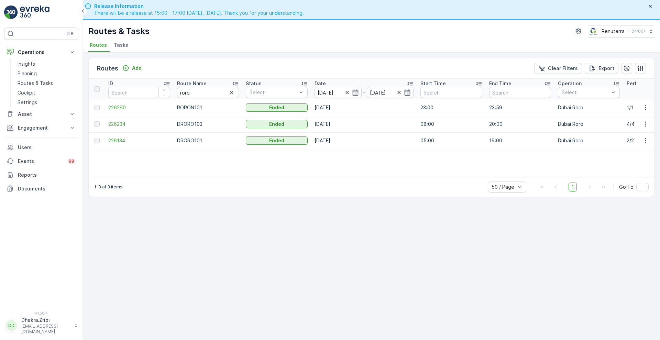
click at [450, 165] on div "ID Route Name roro Status Select Date [DATE] - [DATE] Start Time End Time Opera…" at bounding box center [372, 128] width 566 height 98
click at [399, 90] on icon "button" at bounding box center [399, 92] width 7 height 7
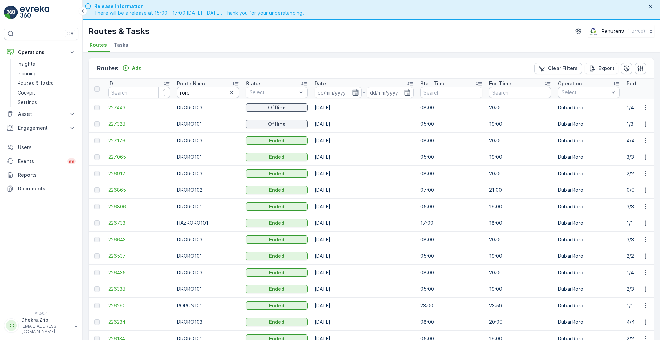
click at [356, 94] on icon "button" at bounding box center [355, 92] width 7 height 7
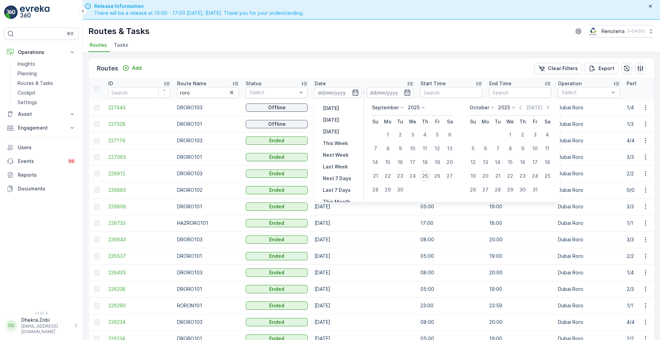
click at [426, 174] on div "25" at bounding box center [425, 176] width 11 height 11
type input "[DATE]"
click at [426, 174] on div "25" at bounding box center [425, 176] width 11 height 11
type input "[DATE]"
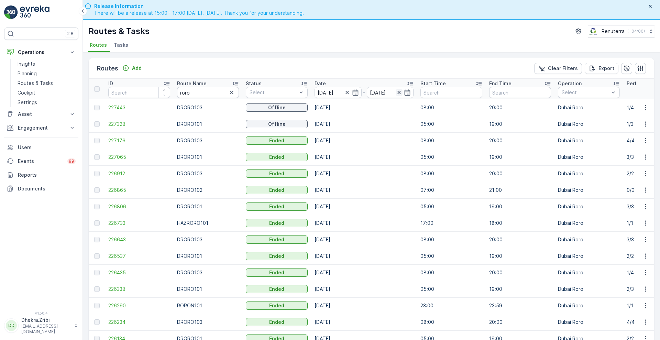
click at [398, 95] on icon "button" at bounding box center [399, 92] width 7 height 7
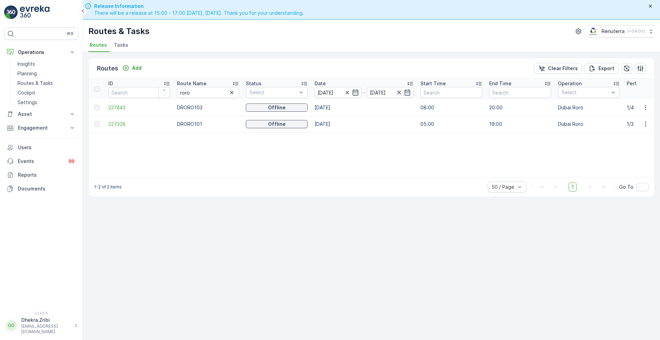
click at [400, 90] on icon "button" at bounding box center [399, 92] width 7 height 7
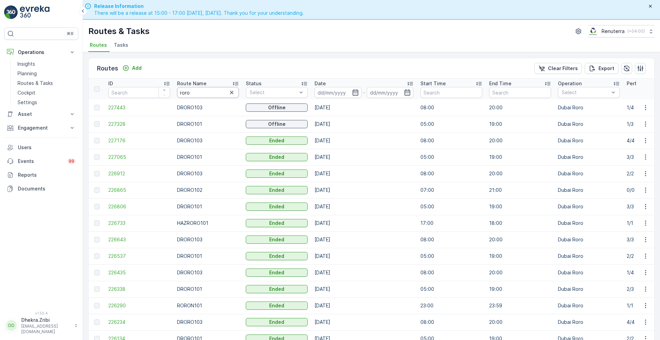
click at [200, 94] on input "roro" at bounding box center [208, 92] width 62 height 11
type input "r"
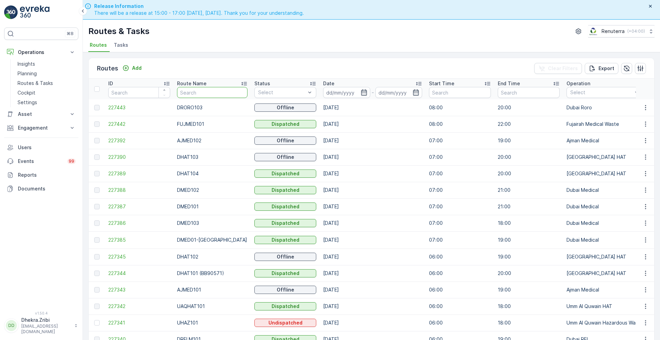
click at [202, 93] on input "text" at bounding box center [212, 92] width 71 height 11
type input "hay"
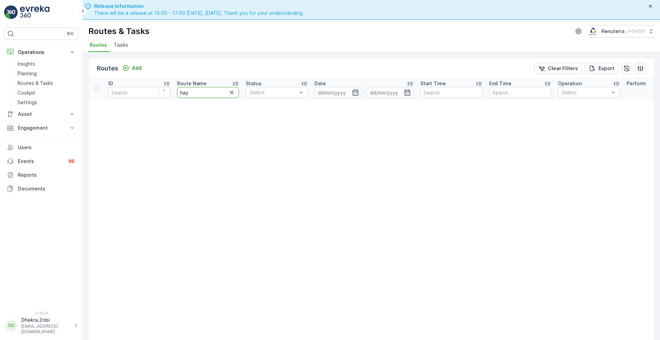
click at [202, 93] on input "hay" at bounding box center [208, 92] width 62 height 11
type input "ha"
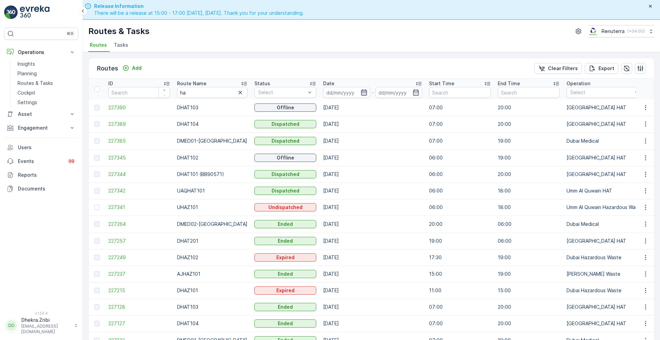
click at [361, 93] on icon "button" at bounding box center [364, 92] width 7 height 7
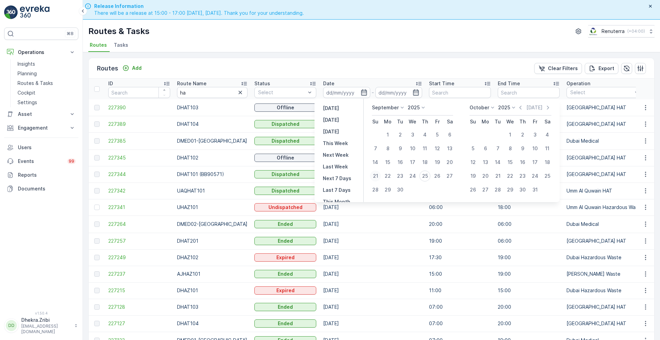
click at [376, 177] on div "21" at bounding box center [375, 176] width 11 height 11
type input "[DATE]"
click at [376, 177] on div "21" at bounding box center [375, 176] width 11 height 11
type input "[DATE]"
click at [376, 177] on div "21" at bounding box center [375, 176] width 11 height 11
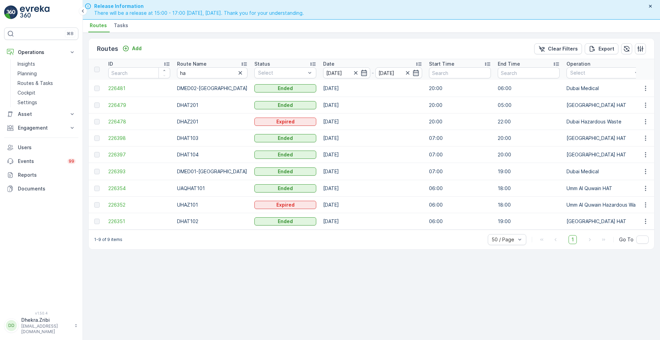
scroll to position [19, 0]
click at [196, 76] on input "ha" at bounding box center [212, 73] width 71 height 11
type input "hat"
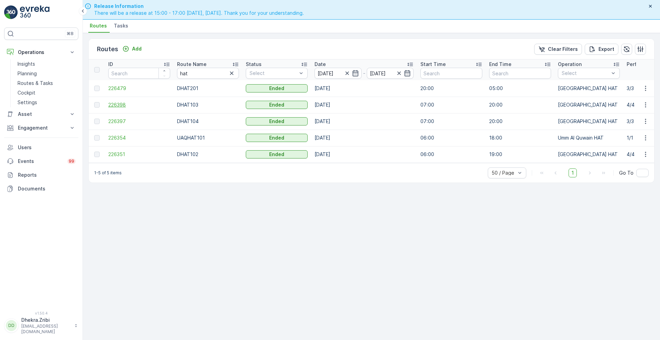
click at [118, 105] on span "226398" at bounding box center [139, 104] width 62 height 7
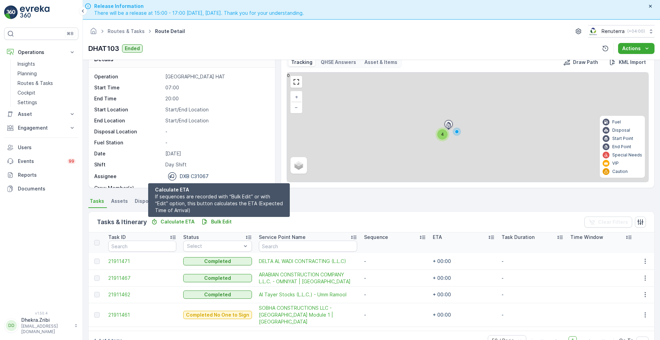
scroll to position [15, 0]
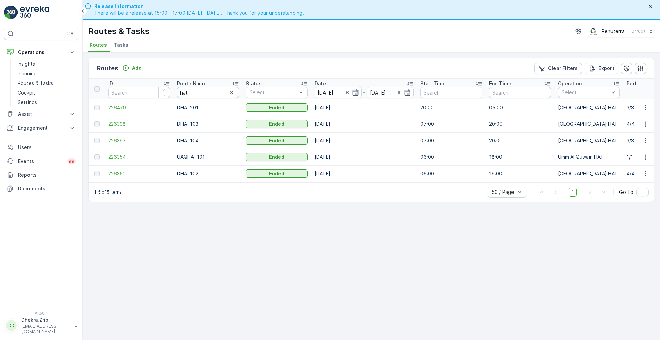
click at [118, 140] on span "226397" at bounding box center [139, 140] width 62 height 7
click at [115, 178] on td "226351" at bounding box center [139, 173] width 69 height 17
click at [123, 172] on span "226351" at bounding box center [139, 173] width 62 height 7
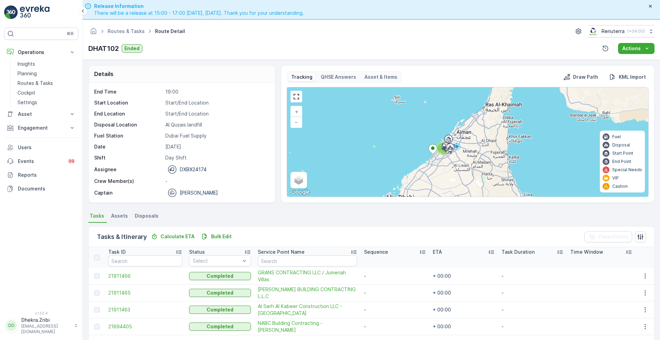
scroll to position [15, 0]
